Goal: Find contact information: Find contact information

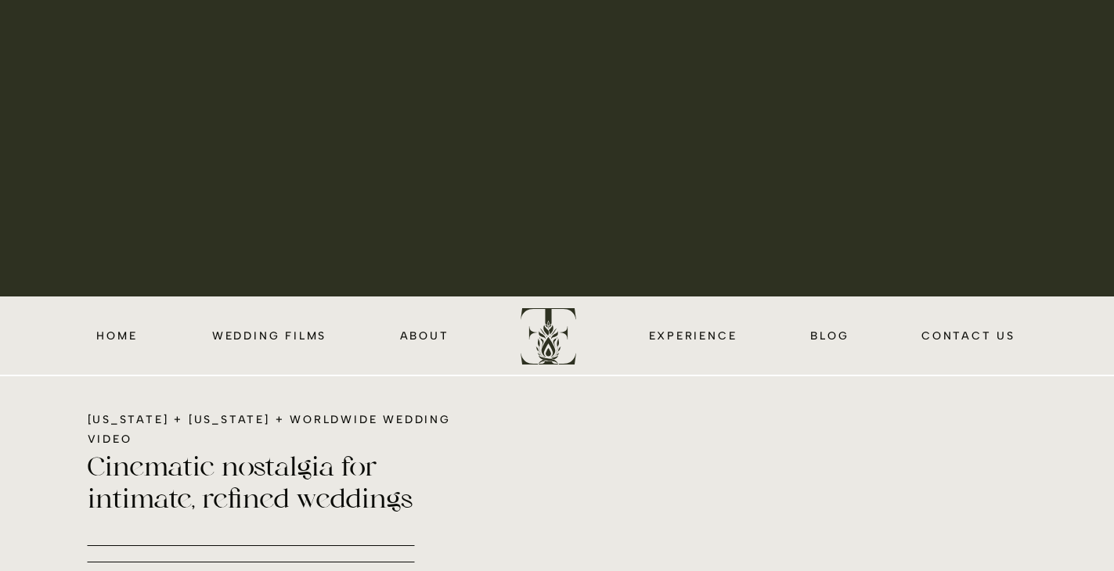
scroll to position [286, 0]
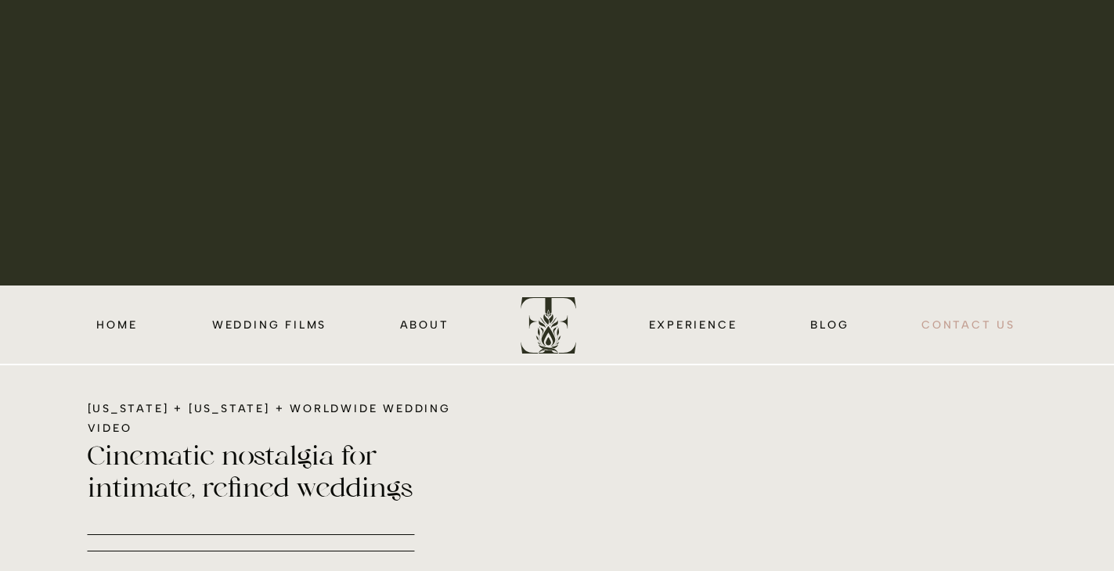
click at [991, 324] on nav "CONTACT us" at bounding box center [969, 324] width 98 height 18
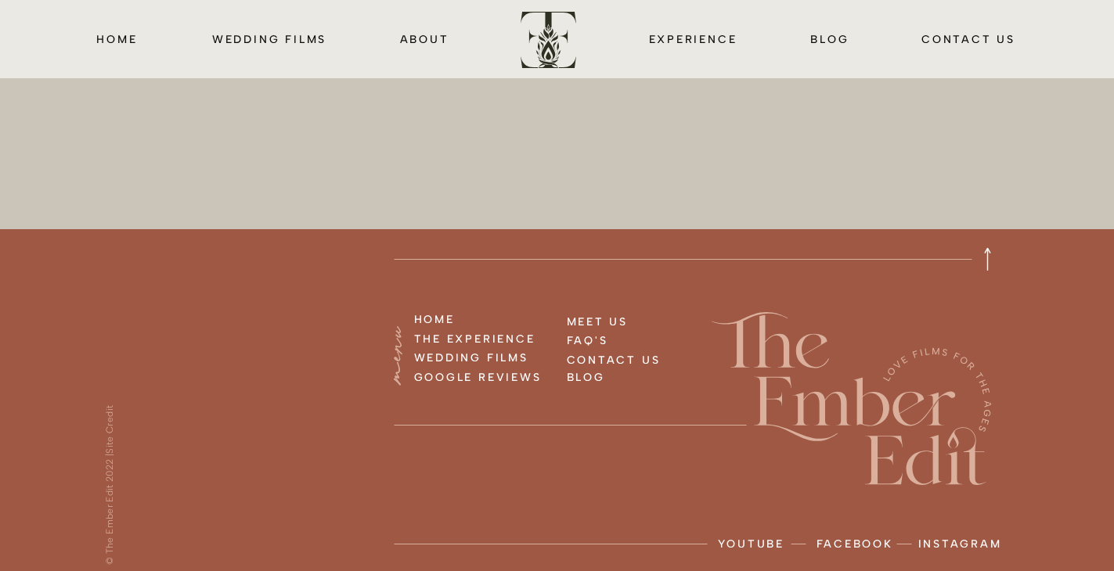
scroll to position [1883, 0]
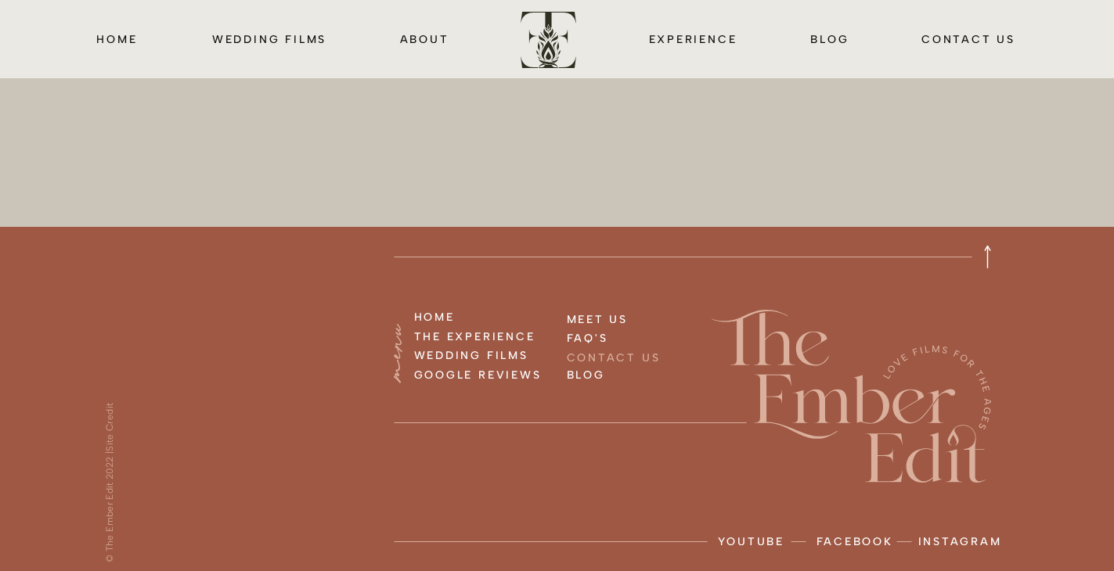
click at [622, 355] on h3 "CONTACT US" at bounding box center [629, 356] width 124 height 17
